Goal: Check status: Check status

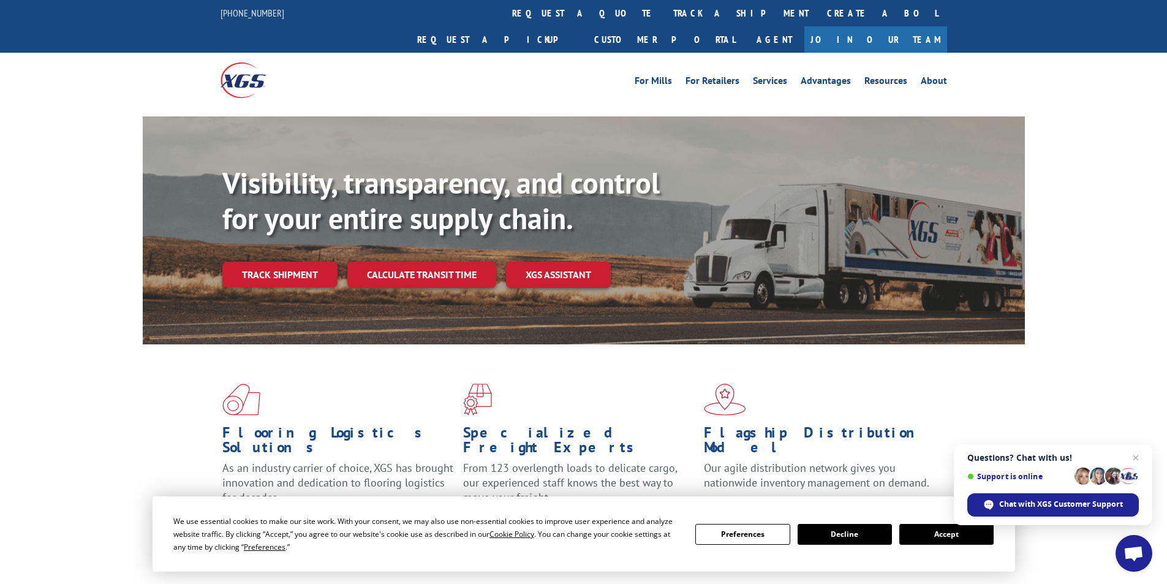
click at [926, 532] on button "Accept" at bounding box center [946, 534] width 94 height 21
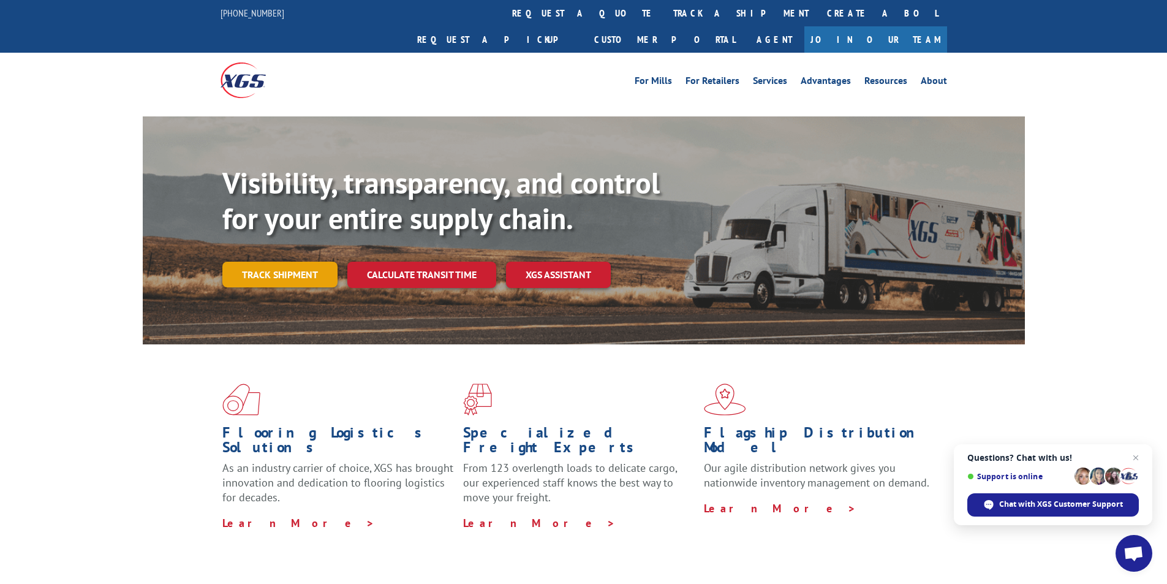
click at [264, 261] on link "Track shipment" at bounding box center [279, 274] width 115 height 26
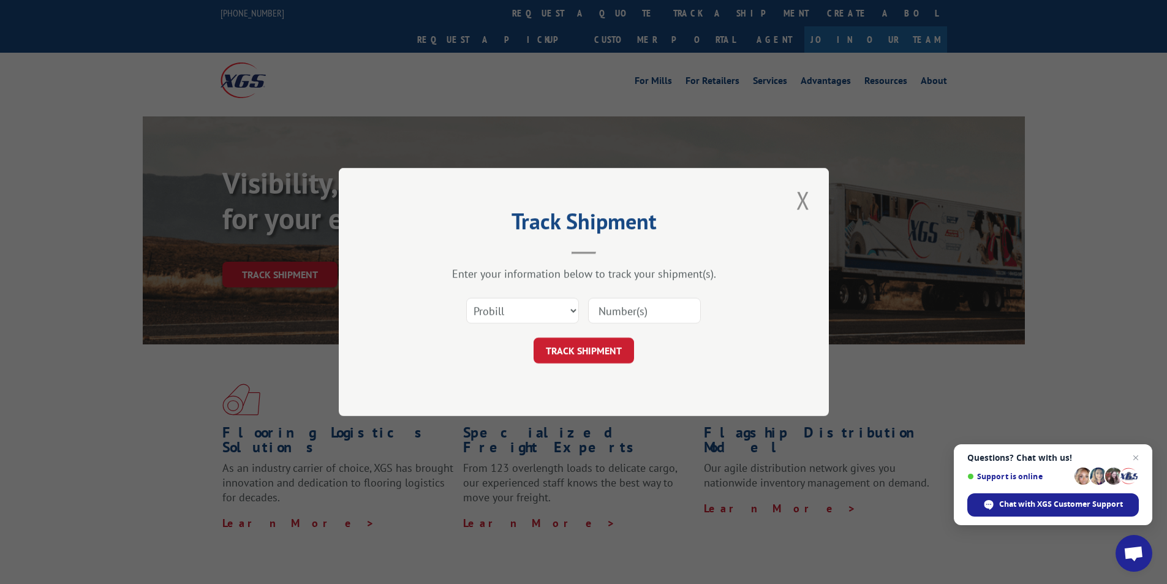
click at [615, 304] on input at bounding box center [644, 311] width 113 height 26
paste input "17095080"
type input "17095080"
click at [599, 356] on button "TRACK SHIPMENT" at bounding box center [583, 350] width 100 height 26
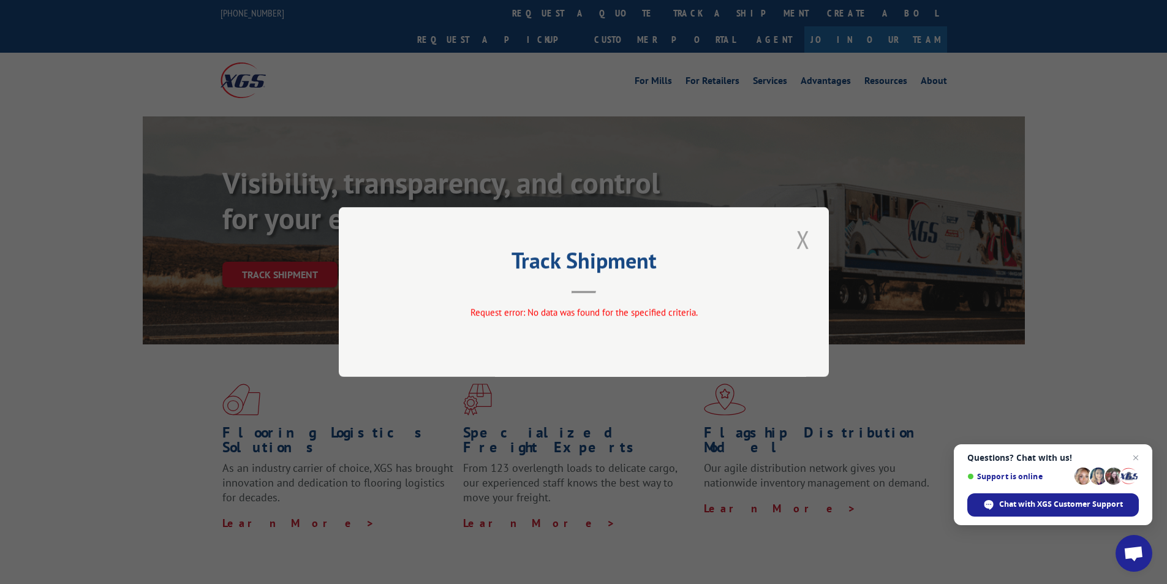
click at [805, 242] on button "Close modal" at bounding box center [802, 239] width 21 height 34
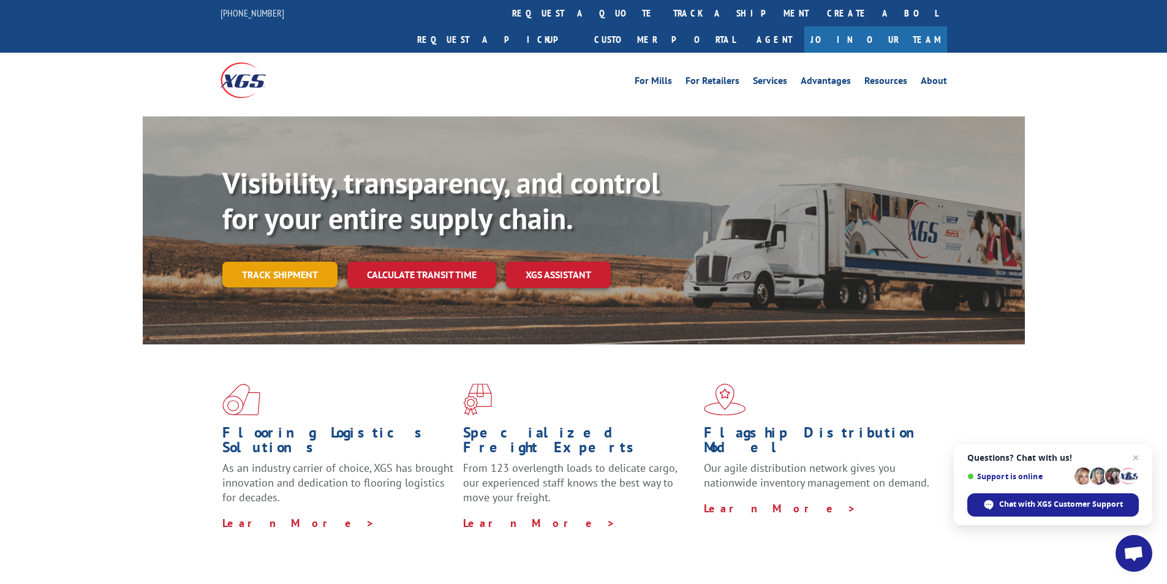
click at [308, 261] on link "Track shipment" at bounding box center [279, 274] width 115 height 26
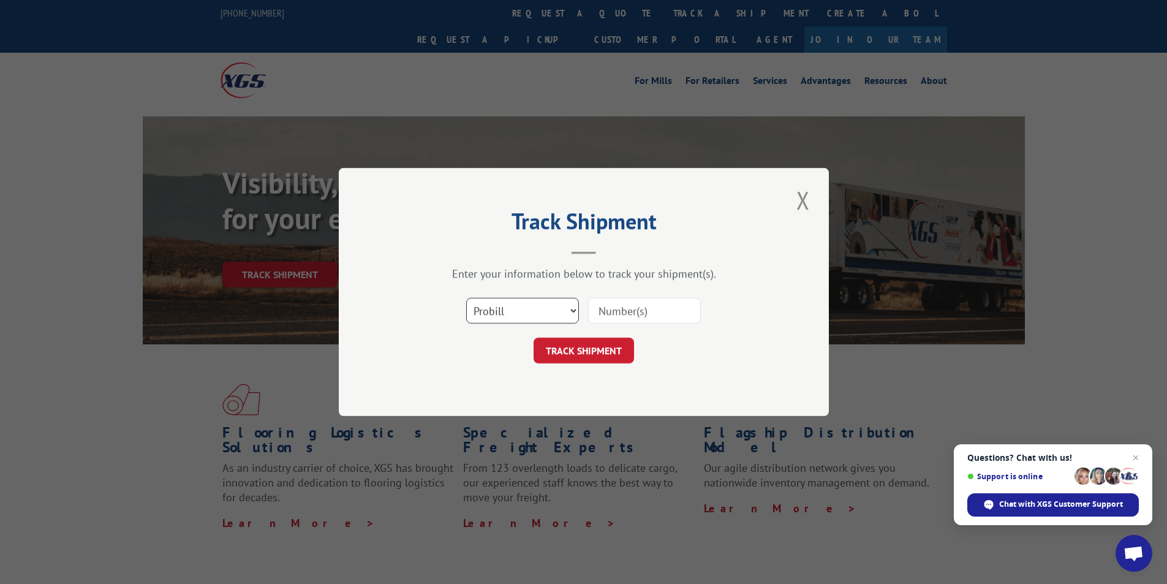
click at [545, 312] on select "Select category... Probill BOL PO" at bounding box center [522, 311] width 113 height 26
select select "po"
click at [466, 298] on select "Select category... Probill BOL PO" at bounding box center [522, 311] width 113 height 26
click at [806, 203] on button "Close modal" at bounding box center [802, 200] width 21 height 34
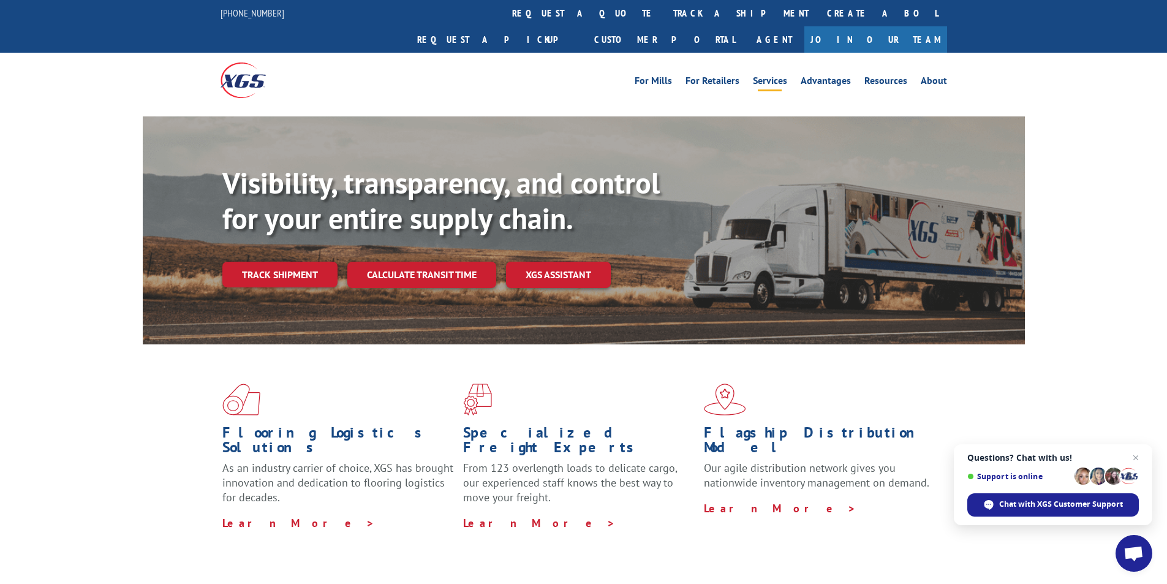
click at [768, 76] on link "Services" at bounding box center [770, 82] width 34 height 13
